Goal: Task Accomplishment & Management: Use online tool/utility

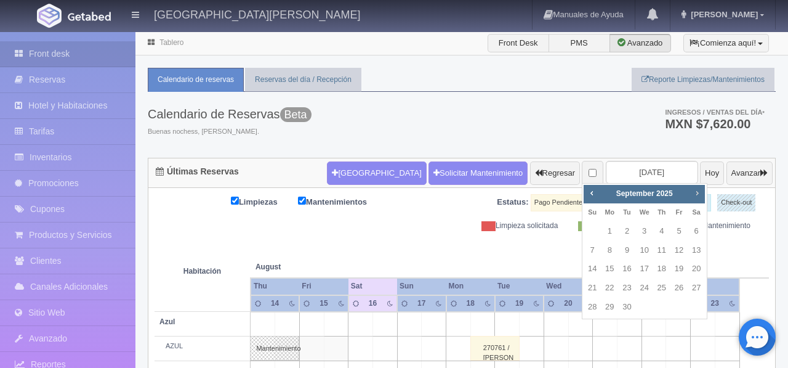
click at [699, 195] on span "Next" at bounding box center [697, 193] width 10 height 10
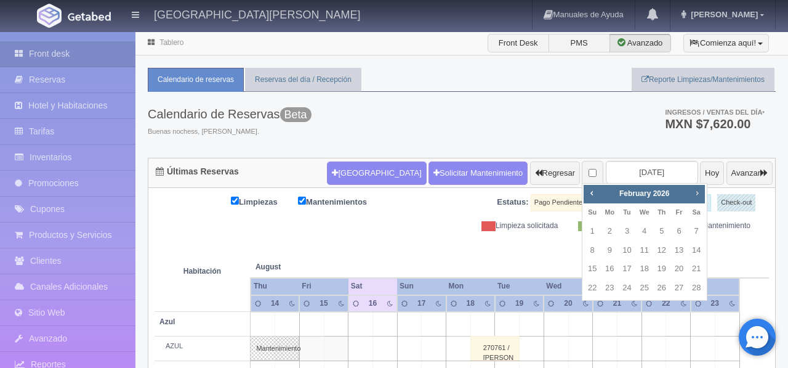
click at [699, 195] on span "Next" at bounding box center [697, 193] width 10 height 10
click at [661, 290] on link "26" at bounding box center [662, 288] width 16 height 18
type input "[DATE]"
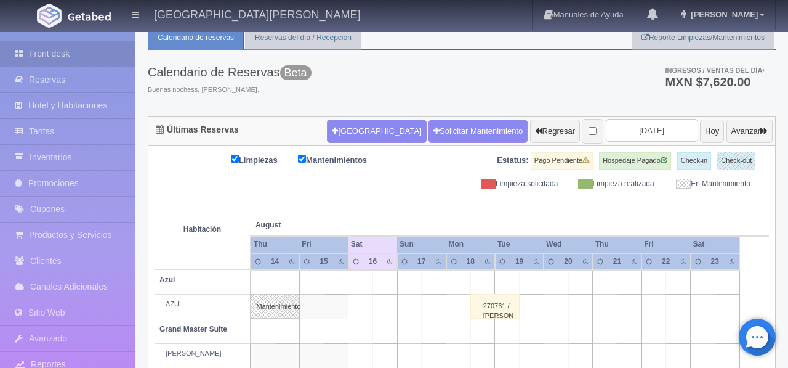
scroll to position [131, 0]
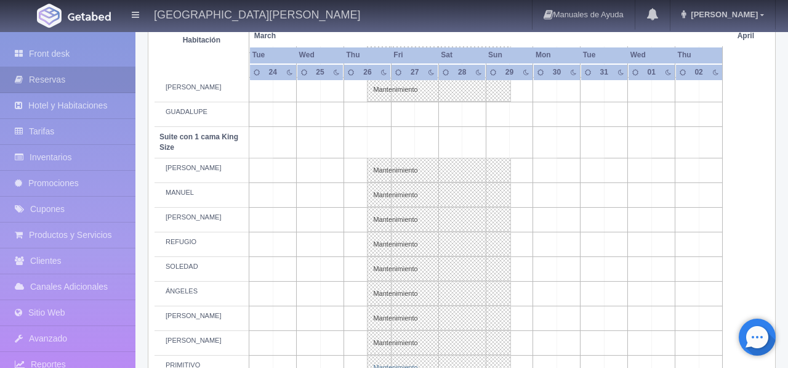
scroll to position [491, 0]
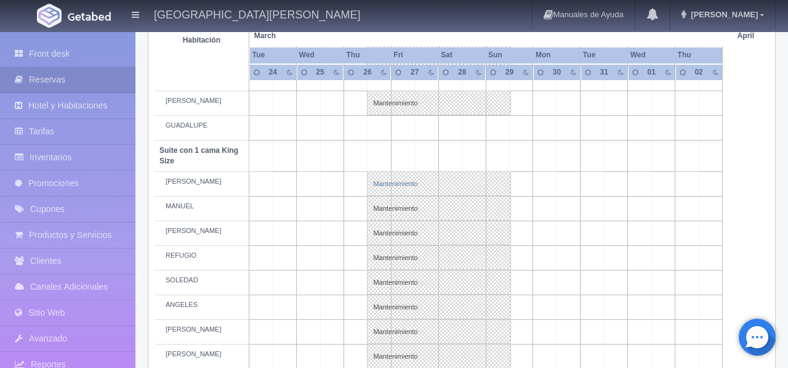
click at [417, 196] on link "Mantenimiento" at bounding box center [439, 183] width 144 height 25
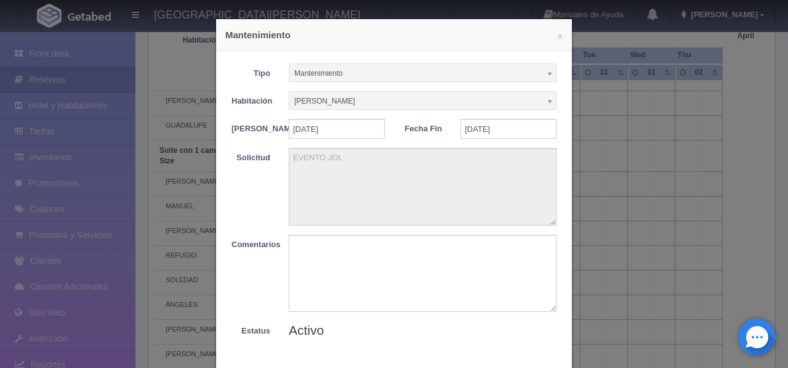
scroll to position [73, 0]
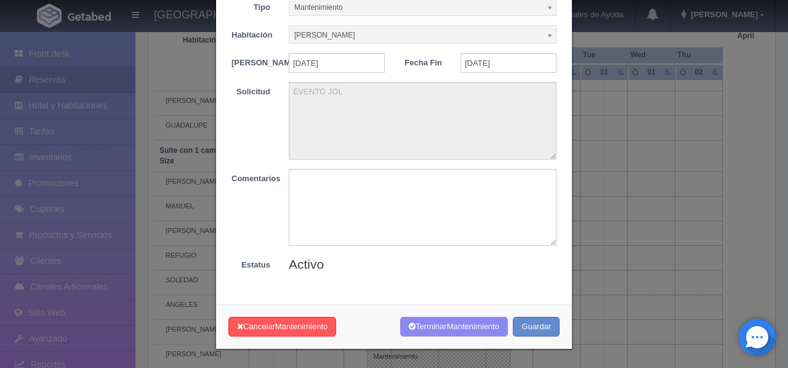
click at [635, 304] on div "× Mantenimiento Tipo Mantenimiento Limpieza Mantenimiento Habitación [PERSON_NA…" at bounding box center [394, 184] width 788 height 368
